Goal: Task Accomplishment & Management: Manage account settings

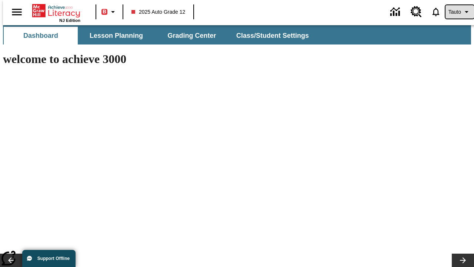
click at [456, 12] on span "Tauto" at bounding box center [455, 12] width 13 height 8
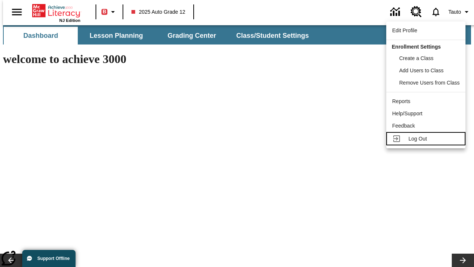
click at [427, 139] on span "Log Out" at bounding box center [418, 139] width 19 height 6
